Goal: Information Seeking & Learning: Learn about a topic

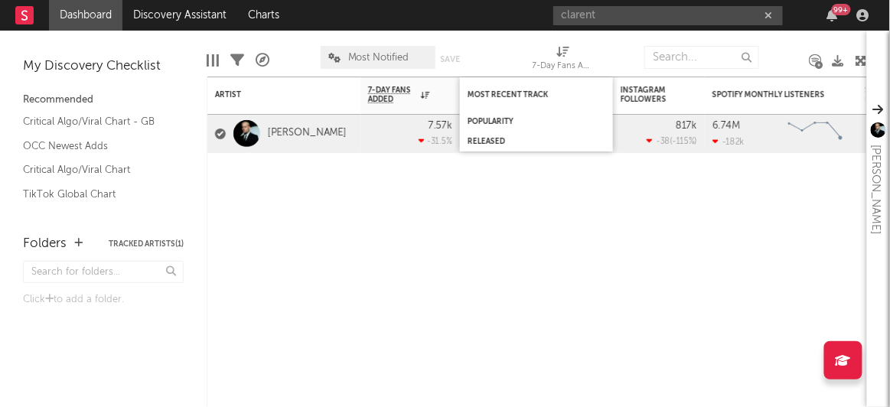
type input "clarent"
click at [607, 11] on input "clarent" at bounding box center [668, 15] width 230 height 19
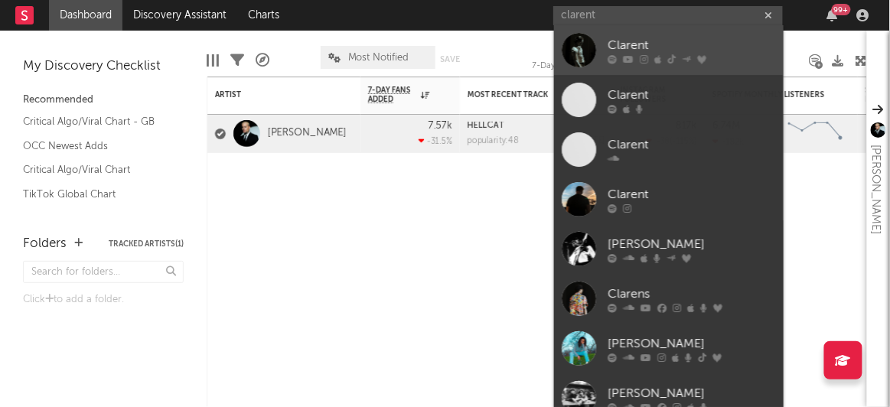
click at [579, 48] on div at bounding box center [579, 50] width 34 height 34
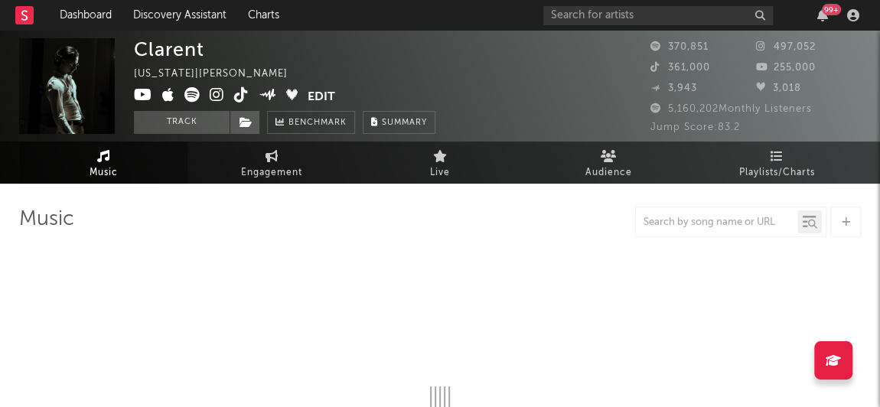
select select "6m"
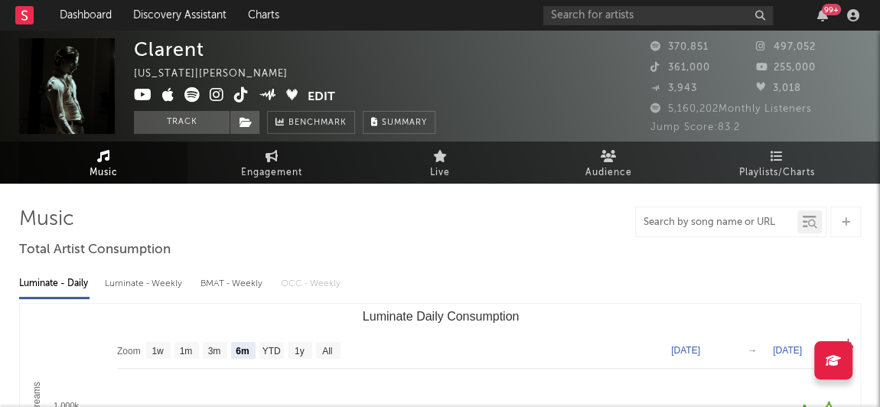
click at [697, 223] on input "text" at bounding box center [717, 223] width 162 height 12
type input "scat pack"
click at [759, 158] on link "Playlists/Charts" at bounding box center [777, 163] width 168 height 42
